Goal: Navigation & Orientation: Understand site structure

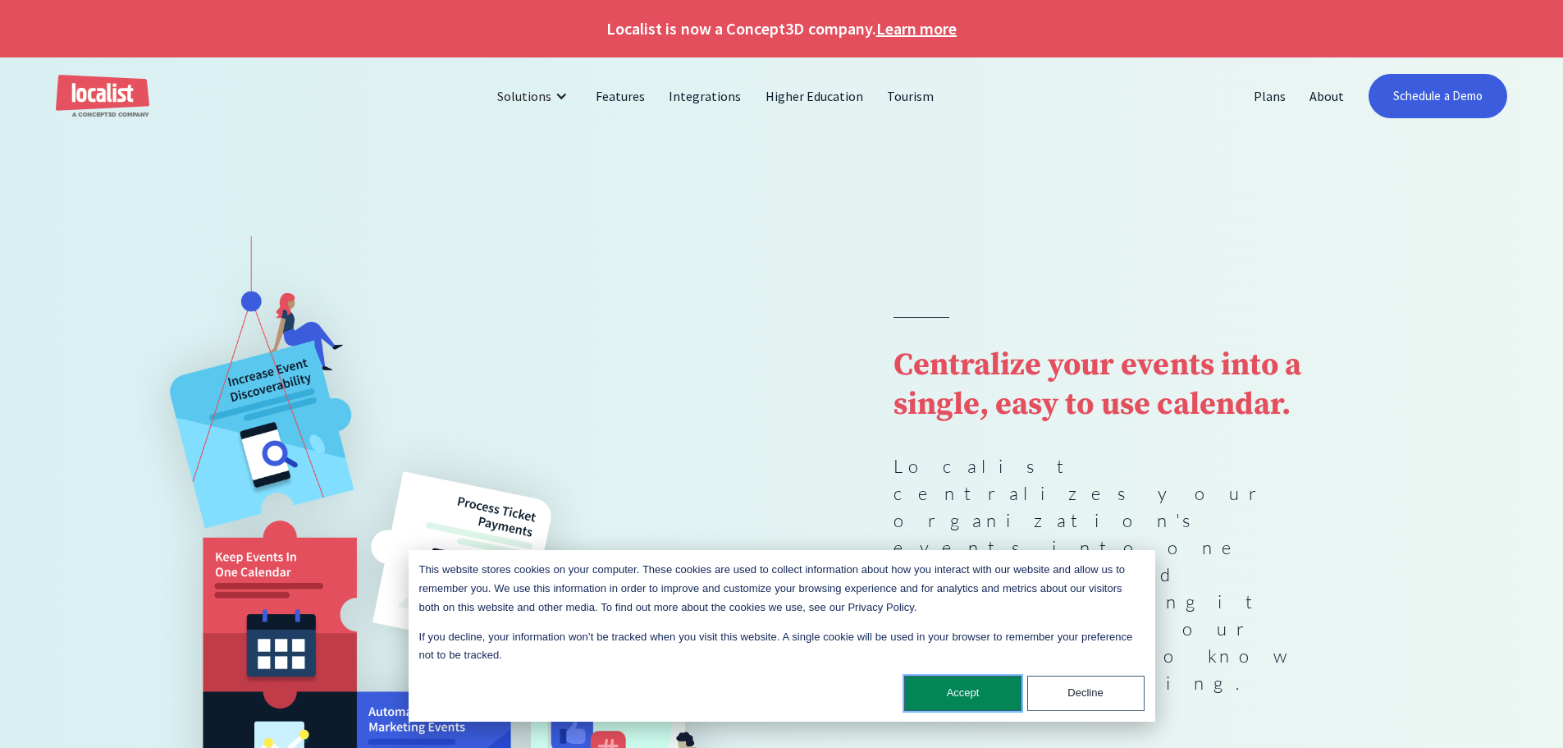
click at [954, 687] on button "Accept" at bounding box center [962, 692] width 117 height 35
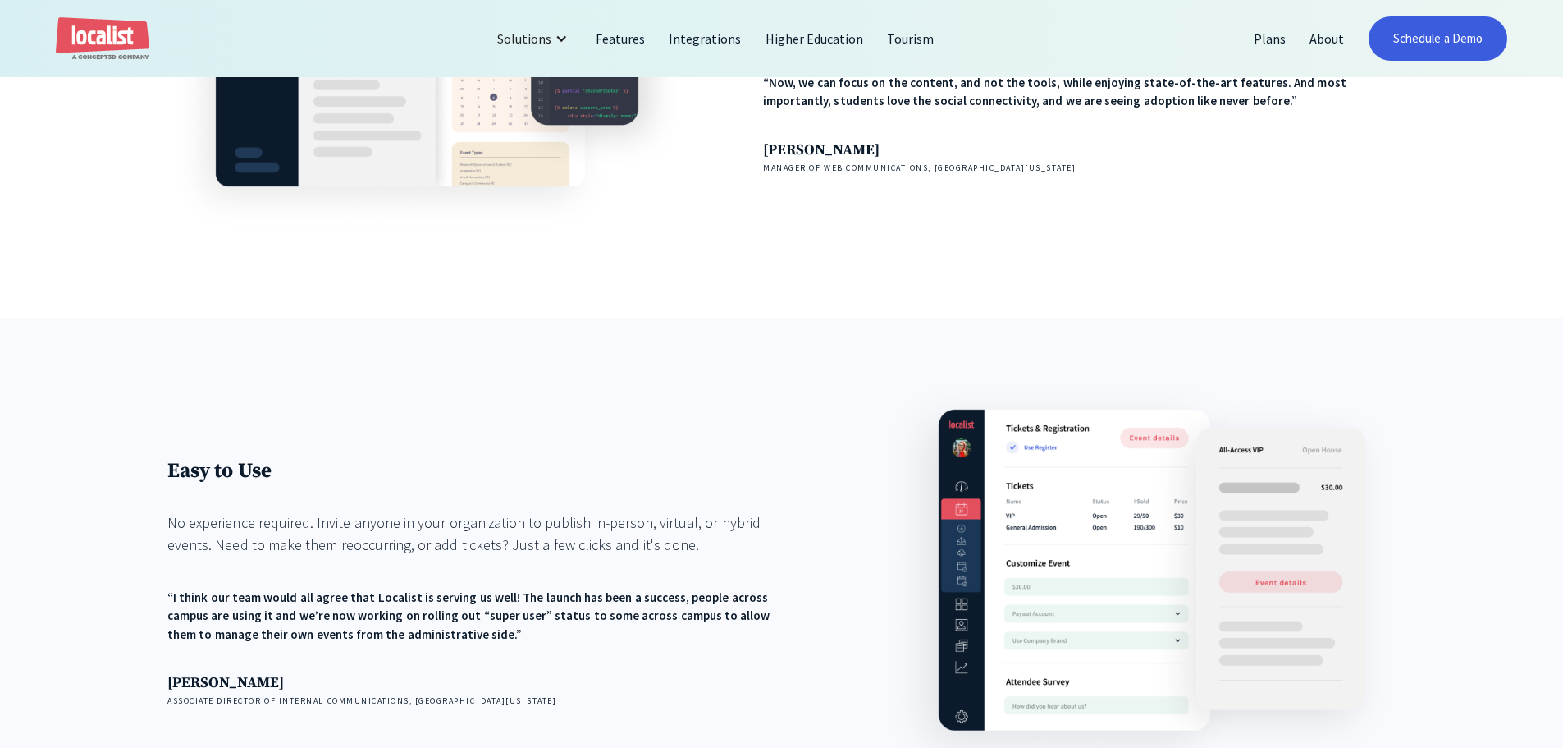
scroll to position [2052, 0]
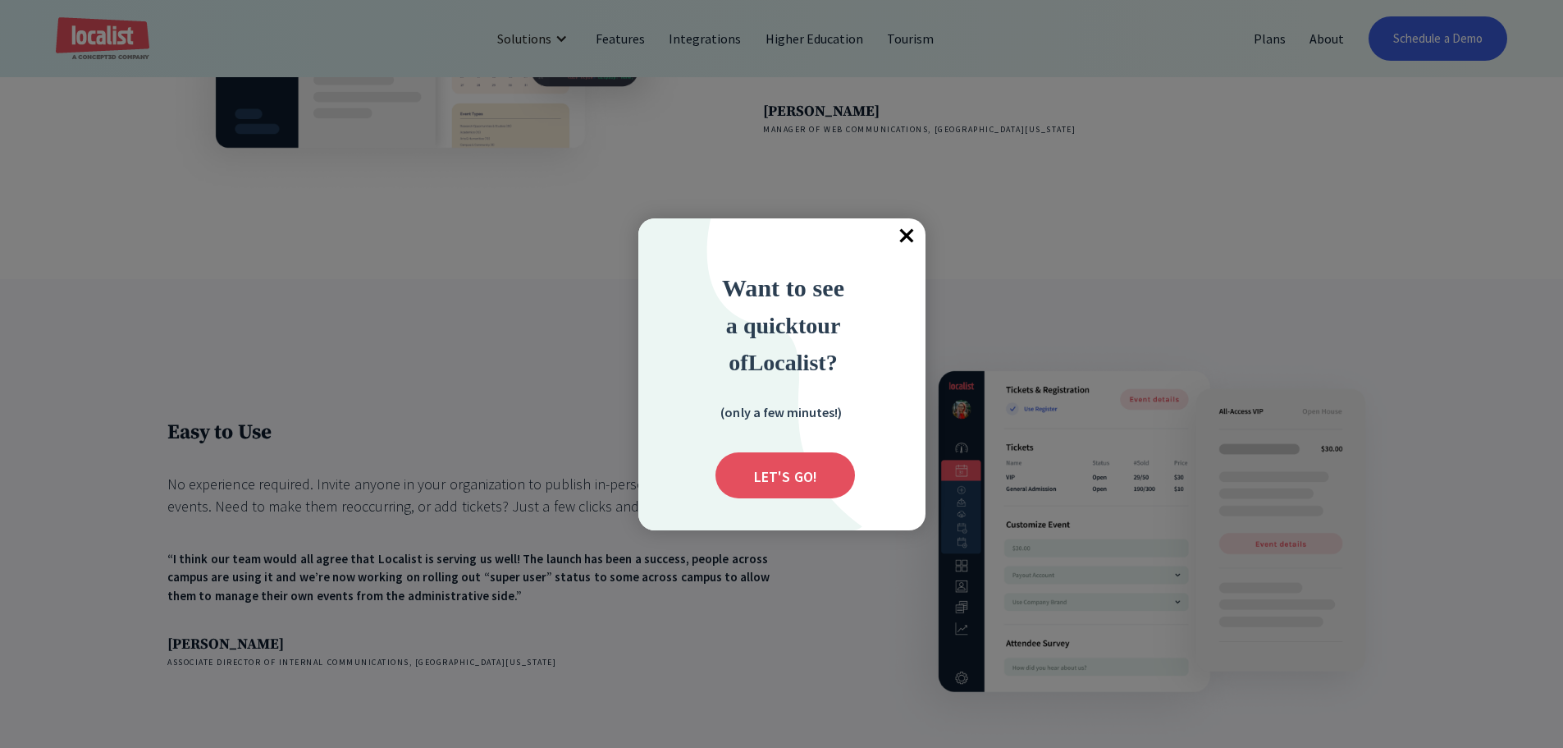
click at [1185, 282] on div at bounding box center [781, 374] width 1563 height 748
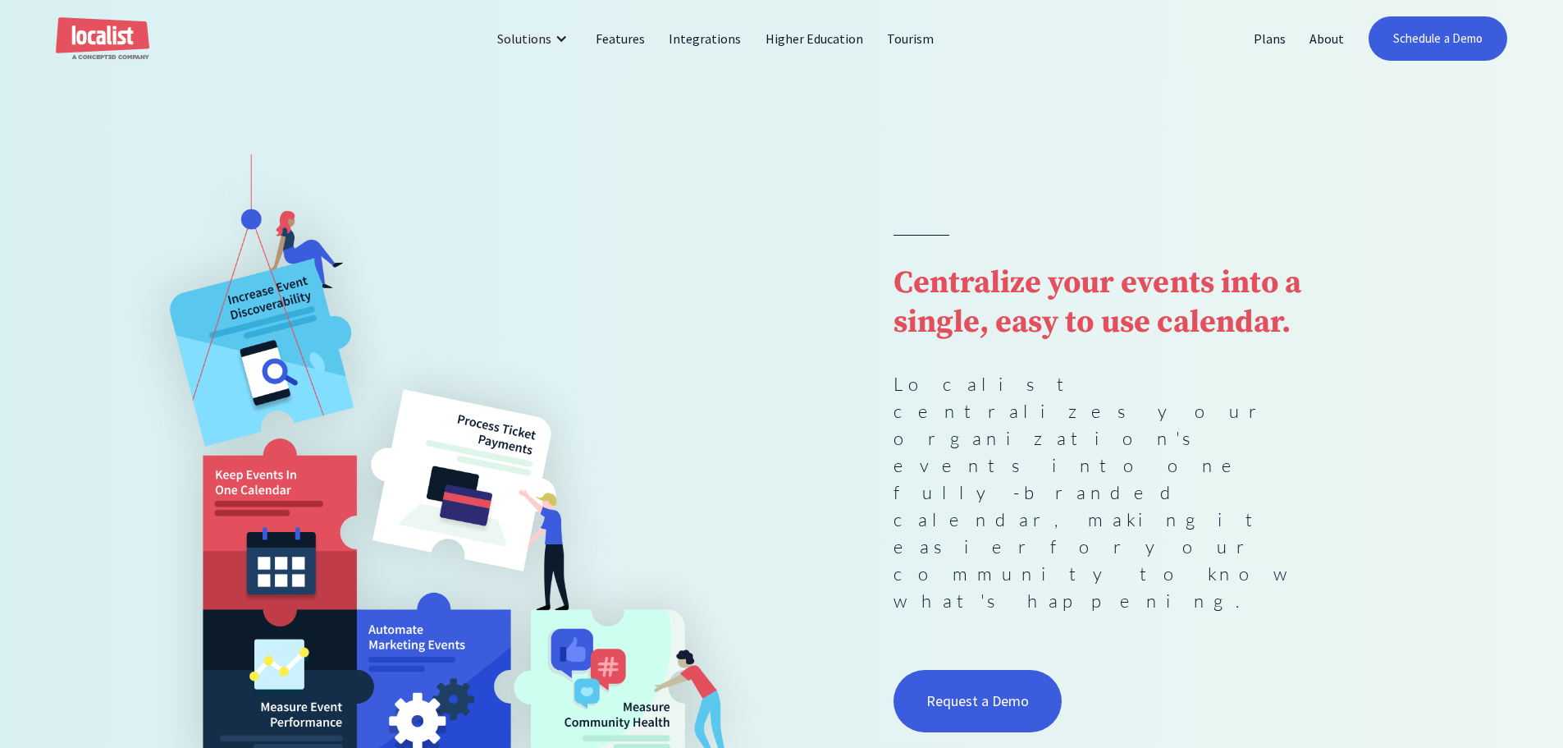
scroll to position [0, 0]
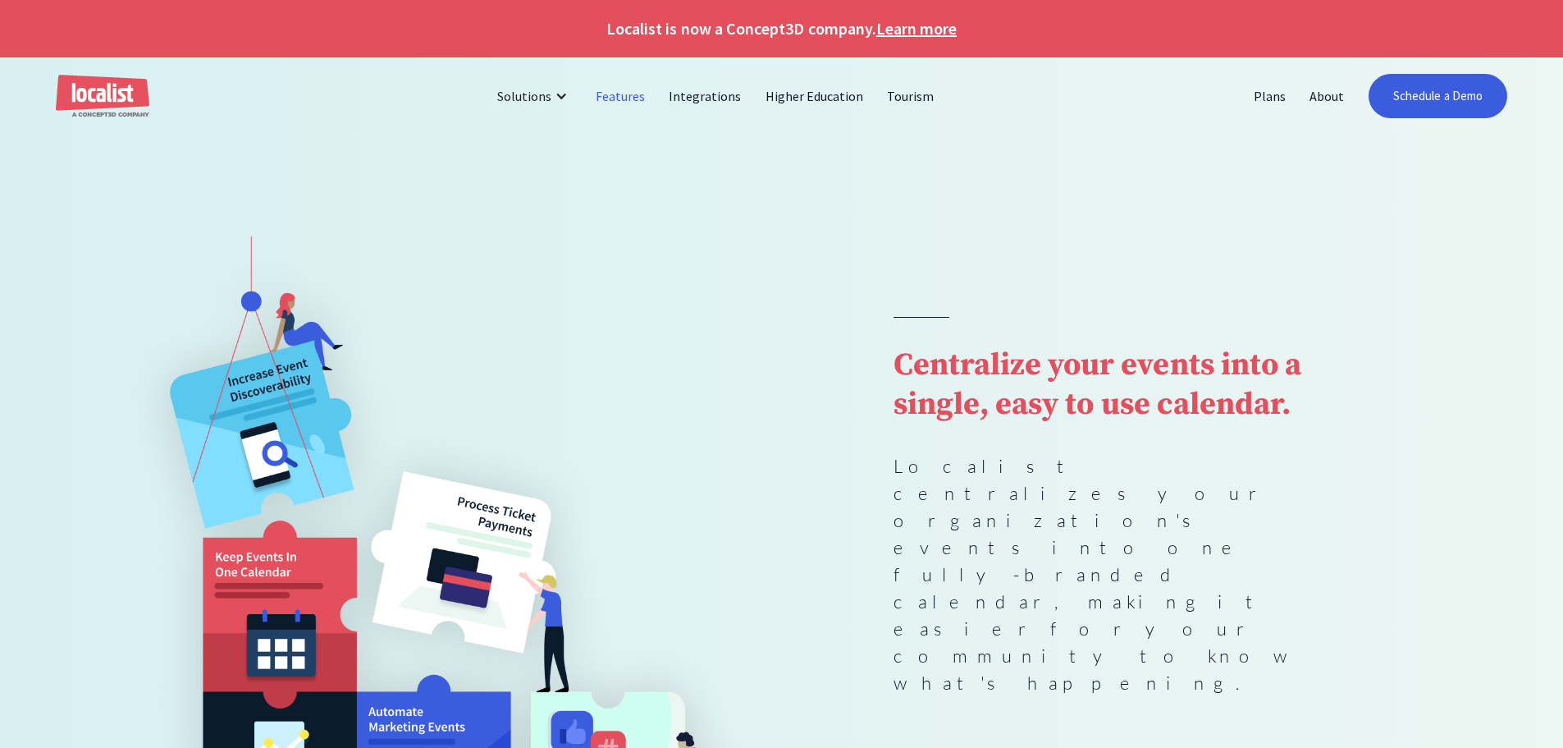
click at [620, 95] on link "Features" at bounding box center [620, 95] width 73 height 39
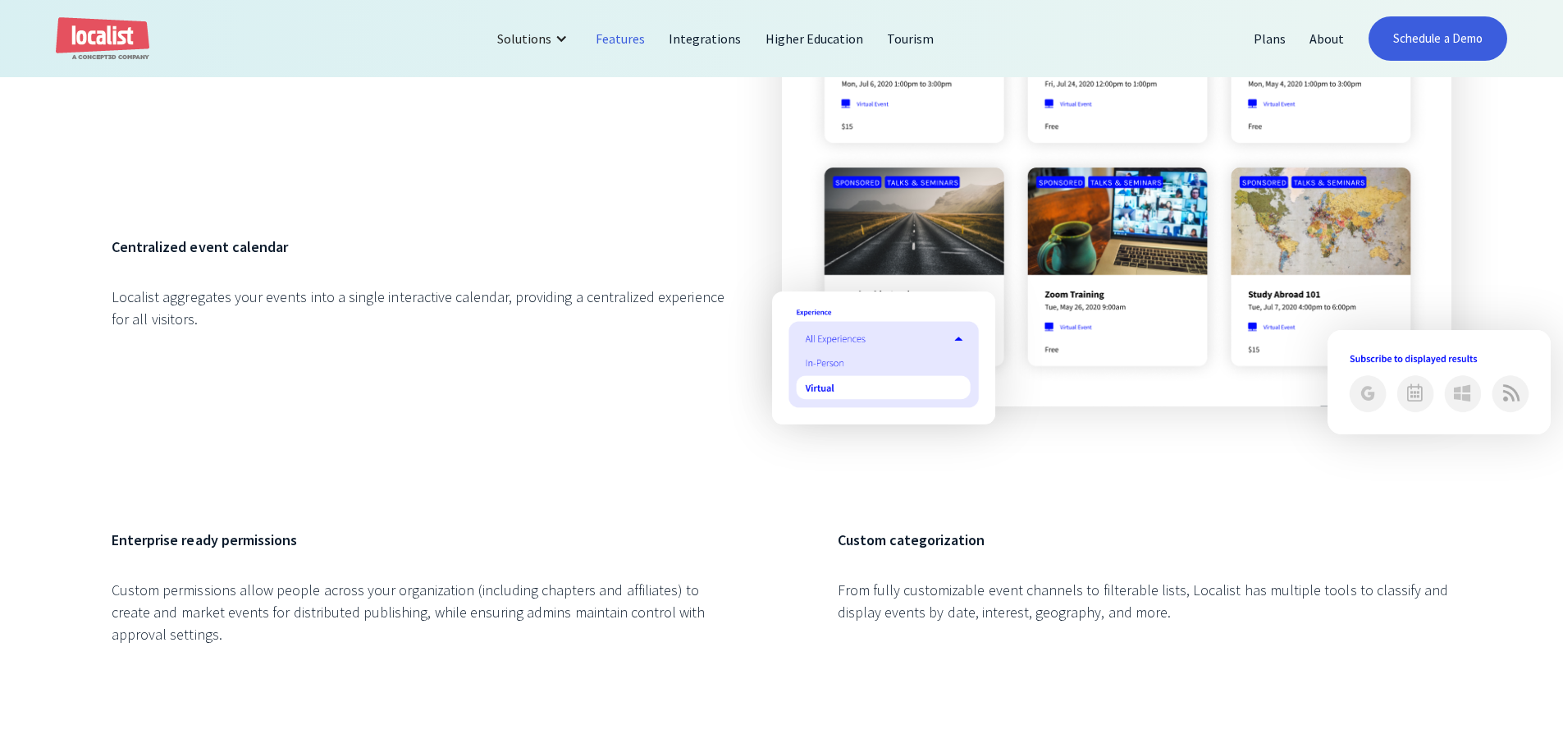
scroll to position [2134, 0]
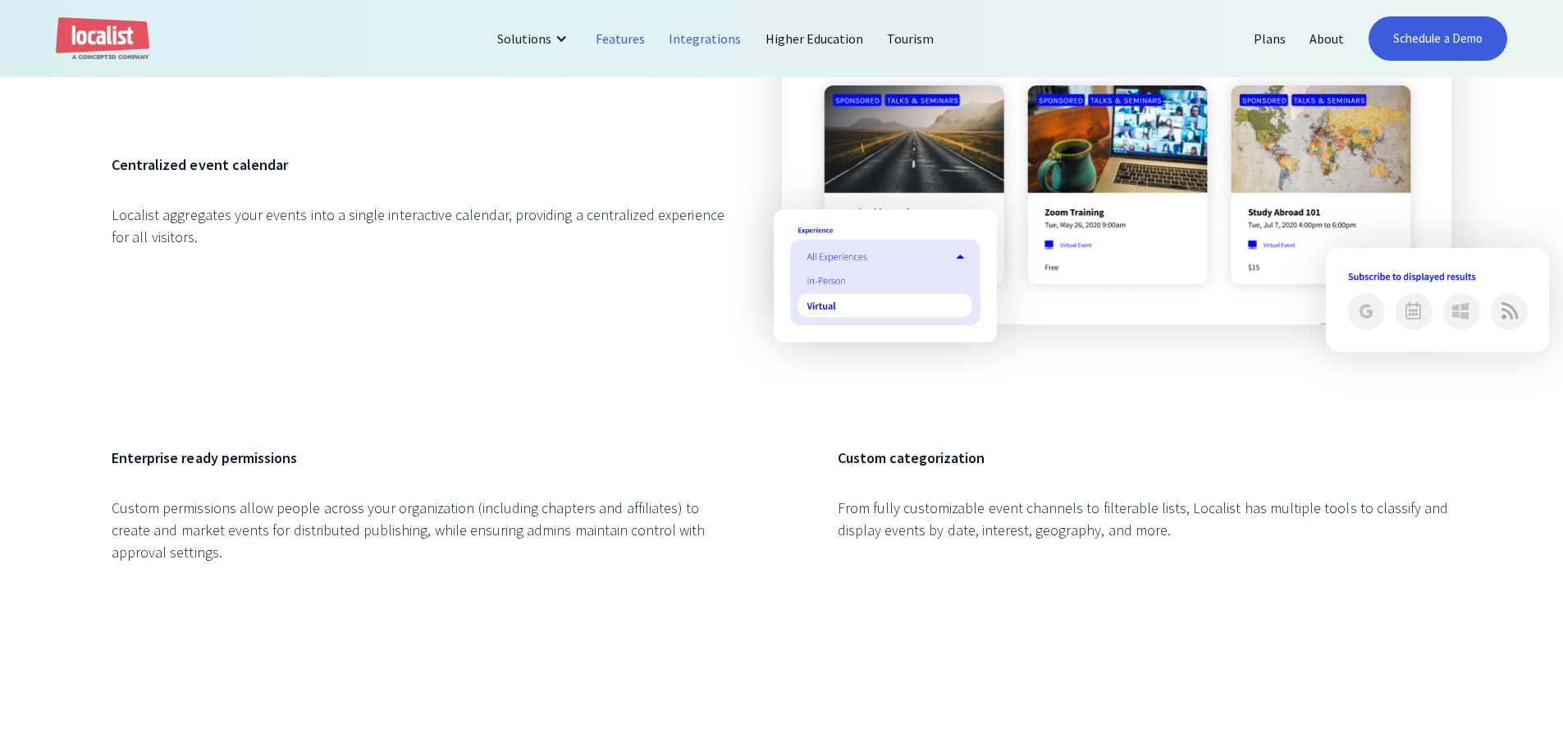
click at [732, 37] on link "Integrations" at bounding box center [705, 38] width 96 height 39
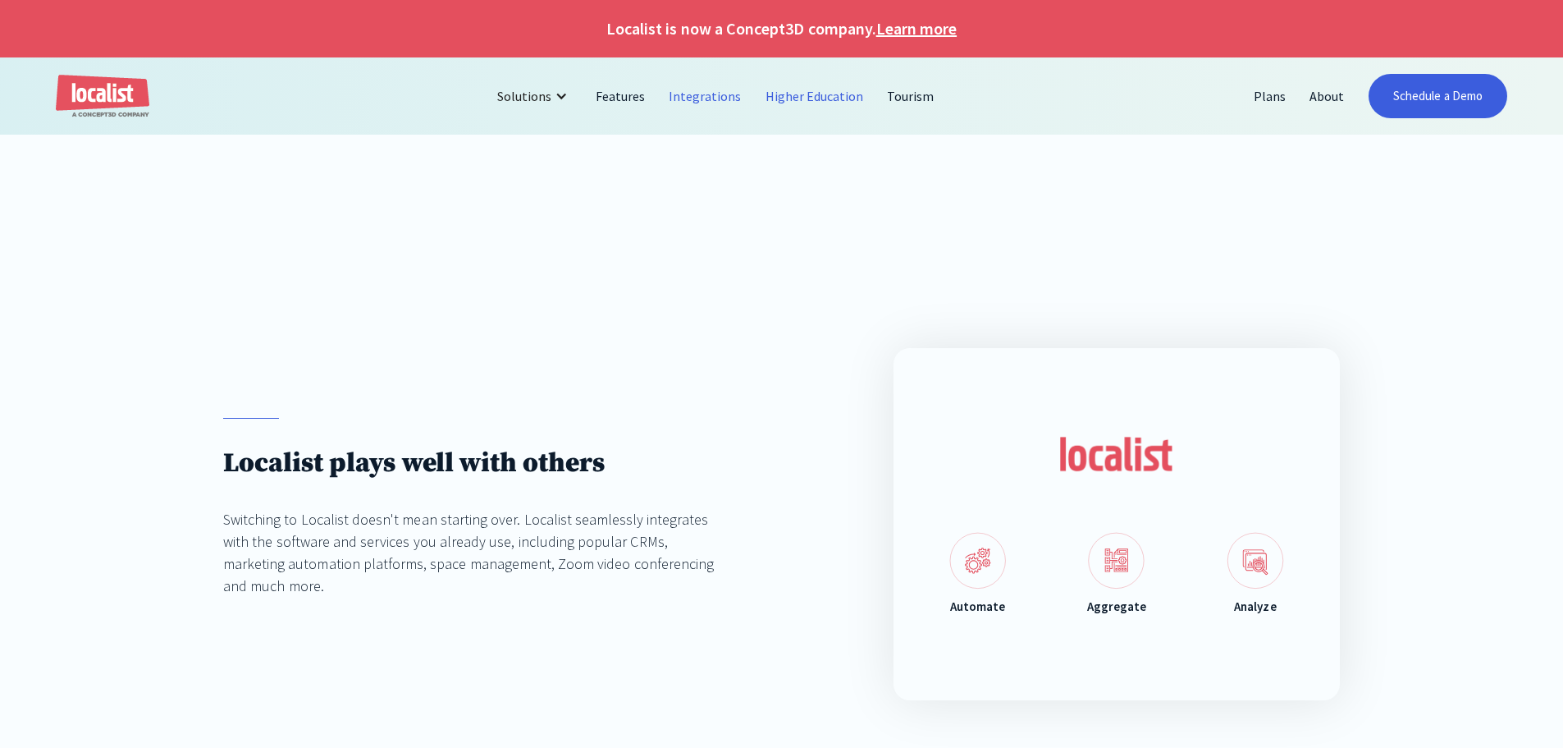
click at [807, 97] on link "Higher Education" at bounding box center [815, 95] width 122 height 39
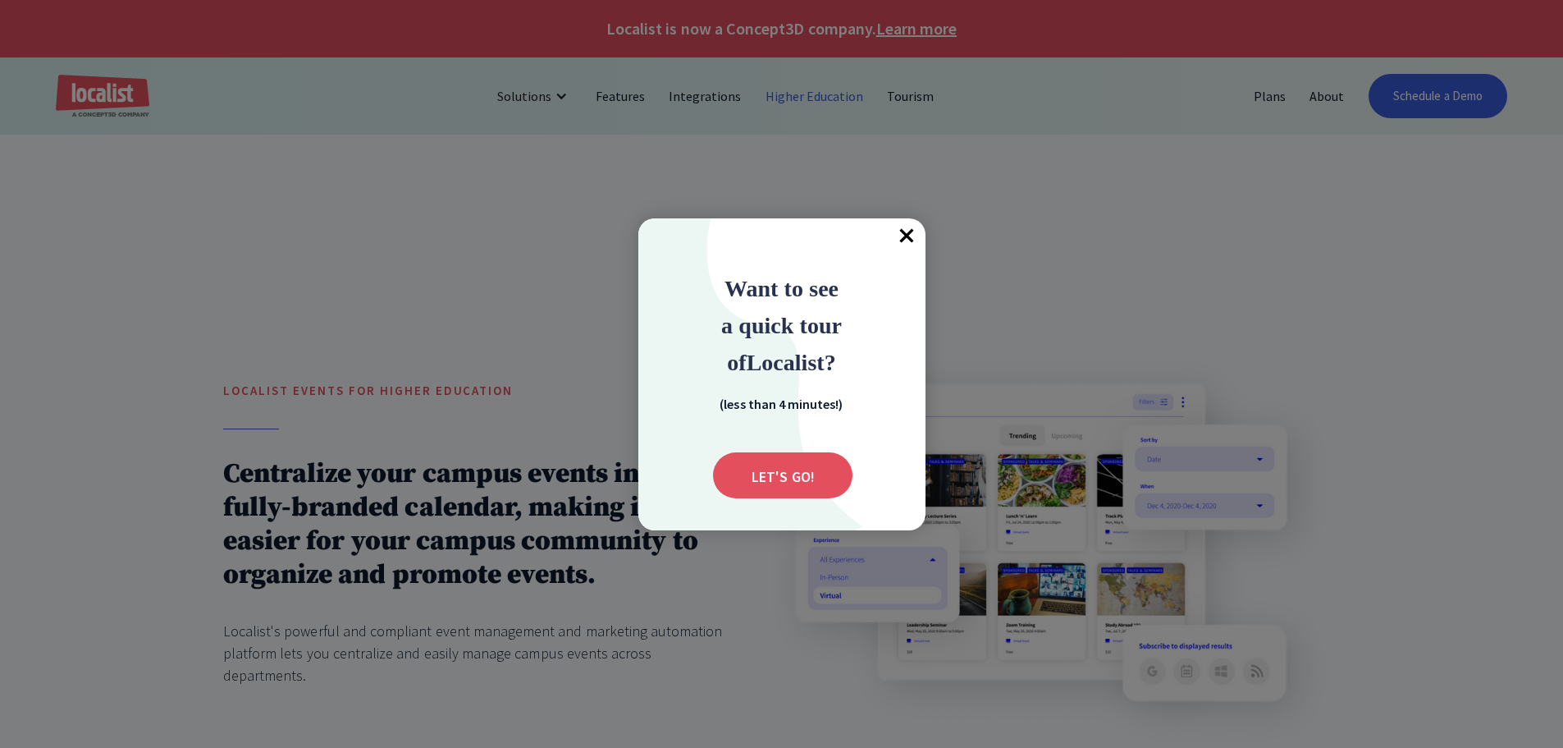
click at [901, 240] on span "×" at bounding box center [908, 236] width 36 height 36
